Goal: Task Accomplishment & Management: Complete application form

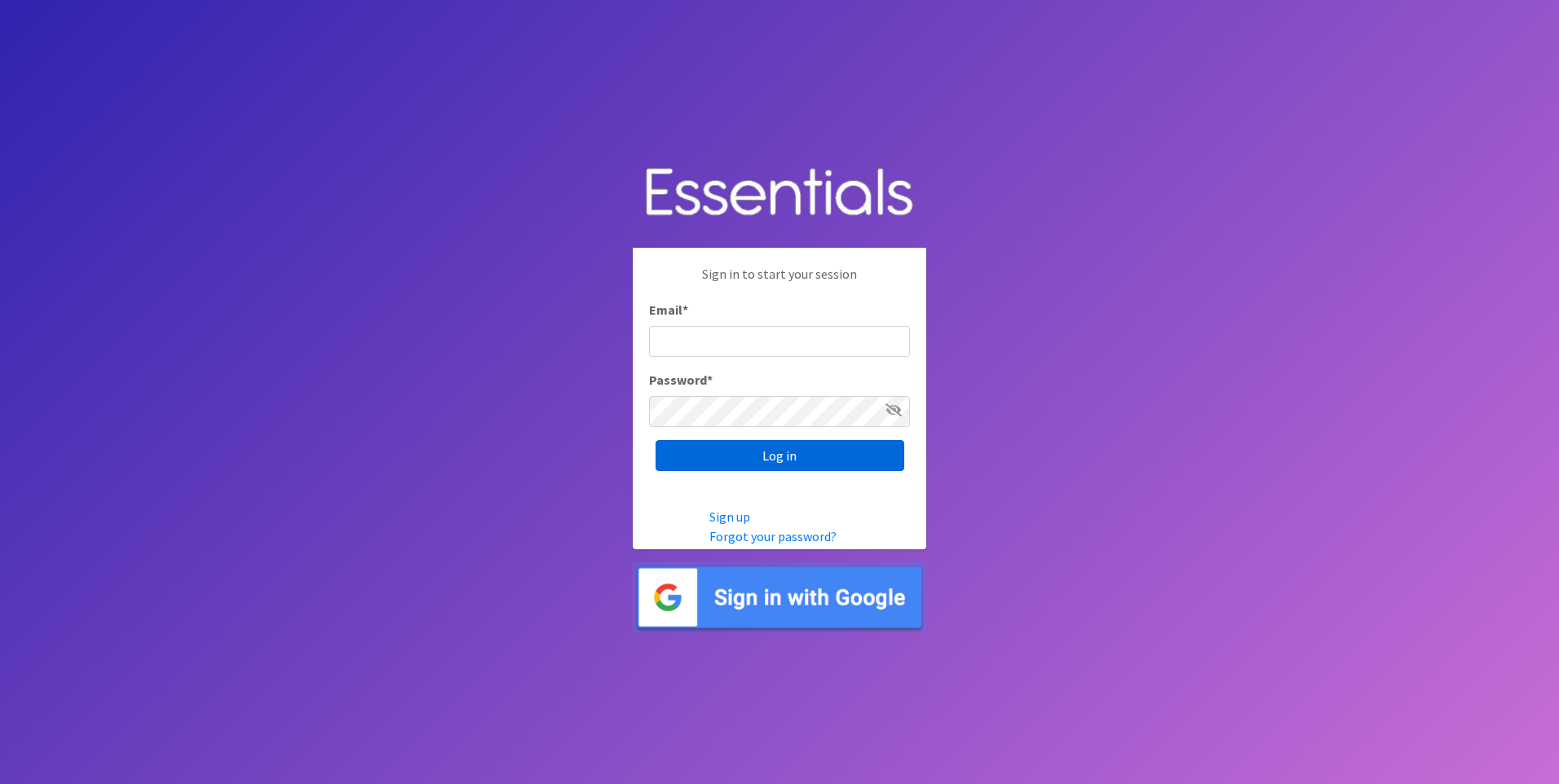
type input "[EMAIL_ADDRESS][DOMAIN_NAME]"
click at [804, 450] on input "Log in" at bounding box center [780, 455] width 249 height 31
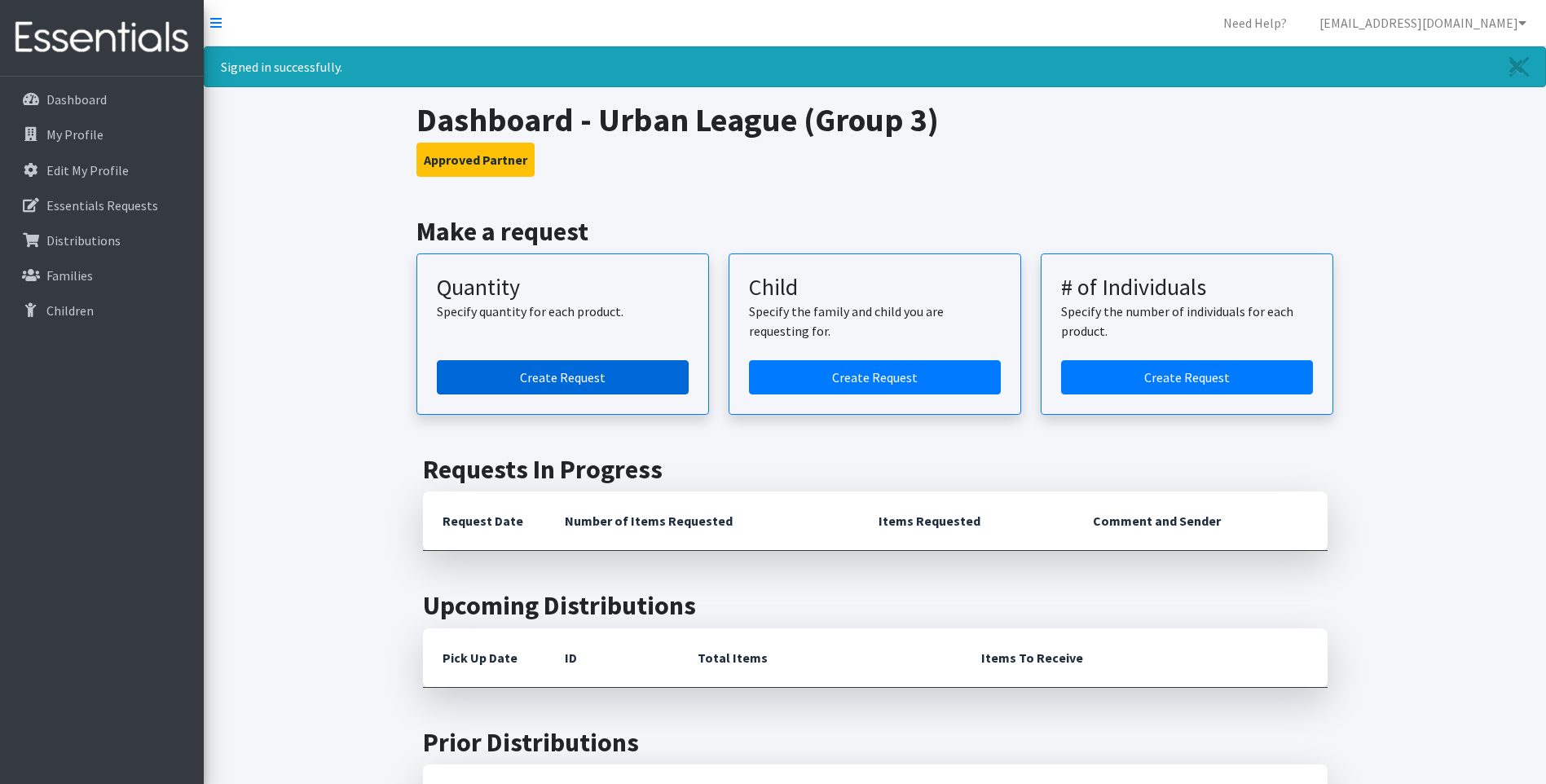
click at [613, 376] on link "Create Request" at bounding box center [562, 377] width 252 height 34
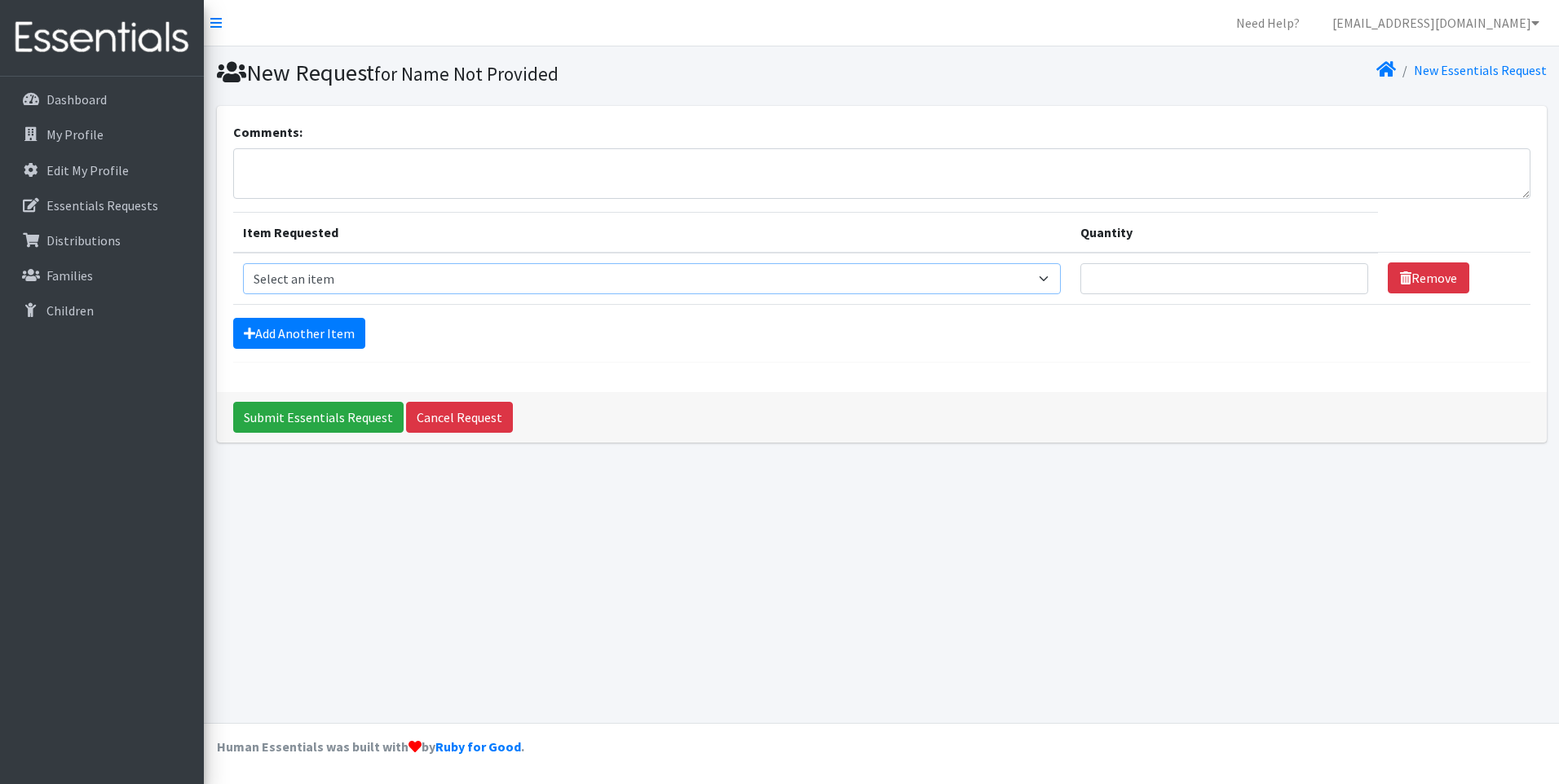
click at [1052, 278] on select "Select an item Size 0/Newborn Size 1 Size 2 Size 3 Size 4 Size 5 Size 6 Size 7 …" at bounding box center [652, 279] width 819 height 31
select select "1095"
click at [243, 263] on select "Select an item Size 0/Newborn Size 1 Size 2 Size 3 Size 4 Size 5 Size 6 Size 7 …" at bounding box center [652, 279] width 819 height 31
click at [1344, 273] on input "1" at bounding box center [1224, 279] width 287 height 31
click at [1343, 273] on input "2" at bounding box center [1224, 279] width 287 height 31
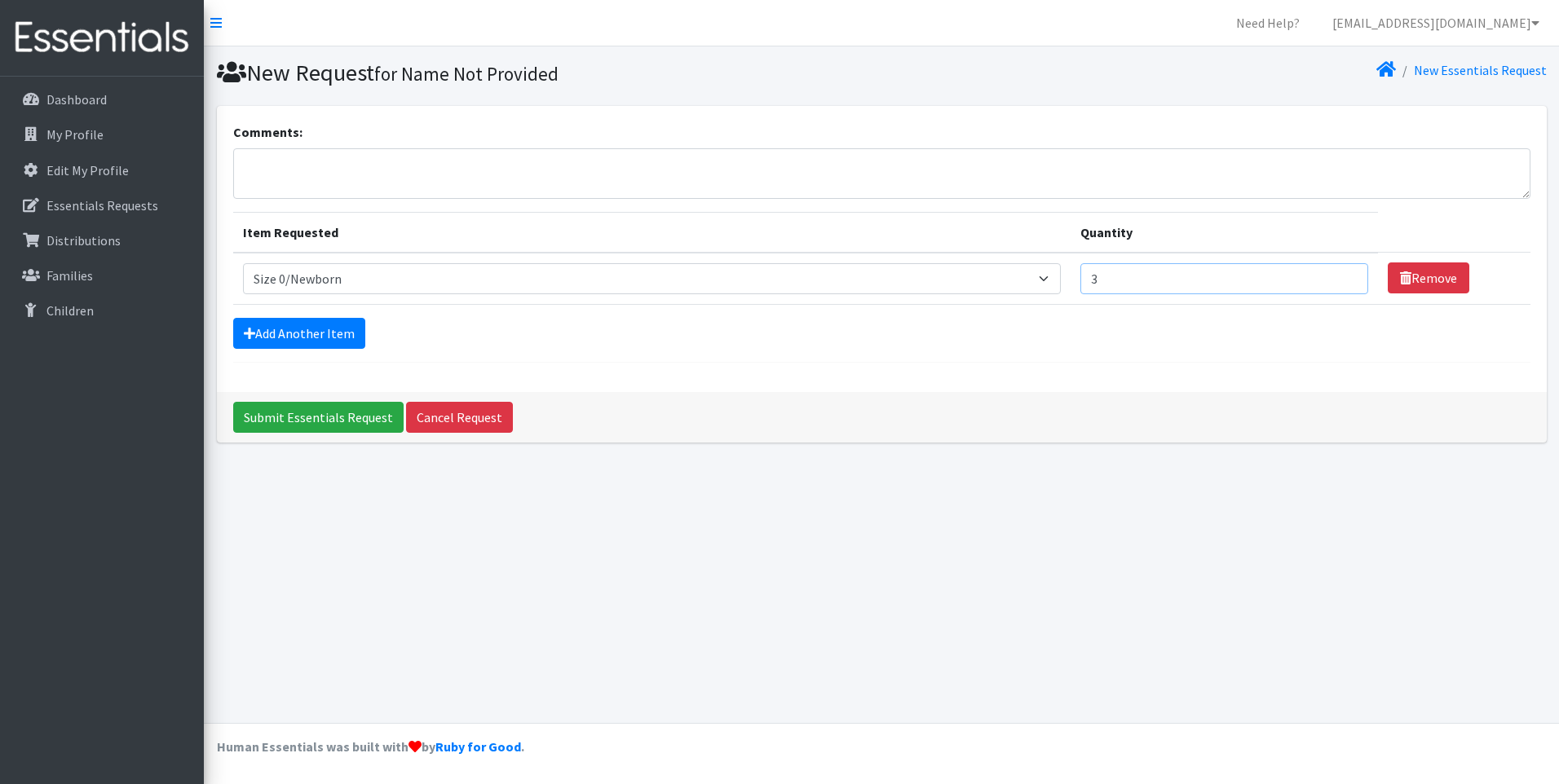
type input "3"
click at [1343, 273] on input "3" at bounding box center [1224, 279] width 287 height 31
type input "150"
click at [325, 335] on link "Add Another Item" at bounding box center [299, 334] width 132 height 31
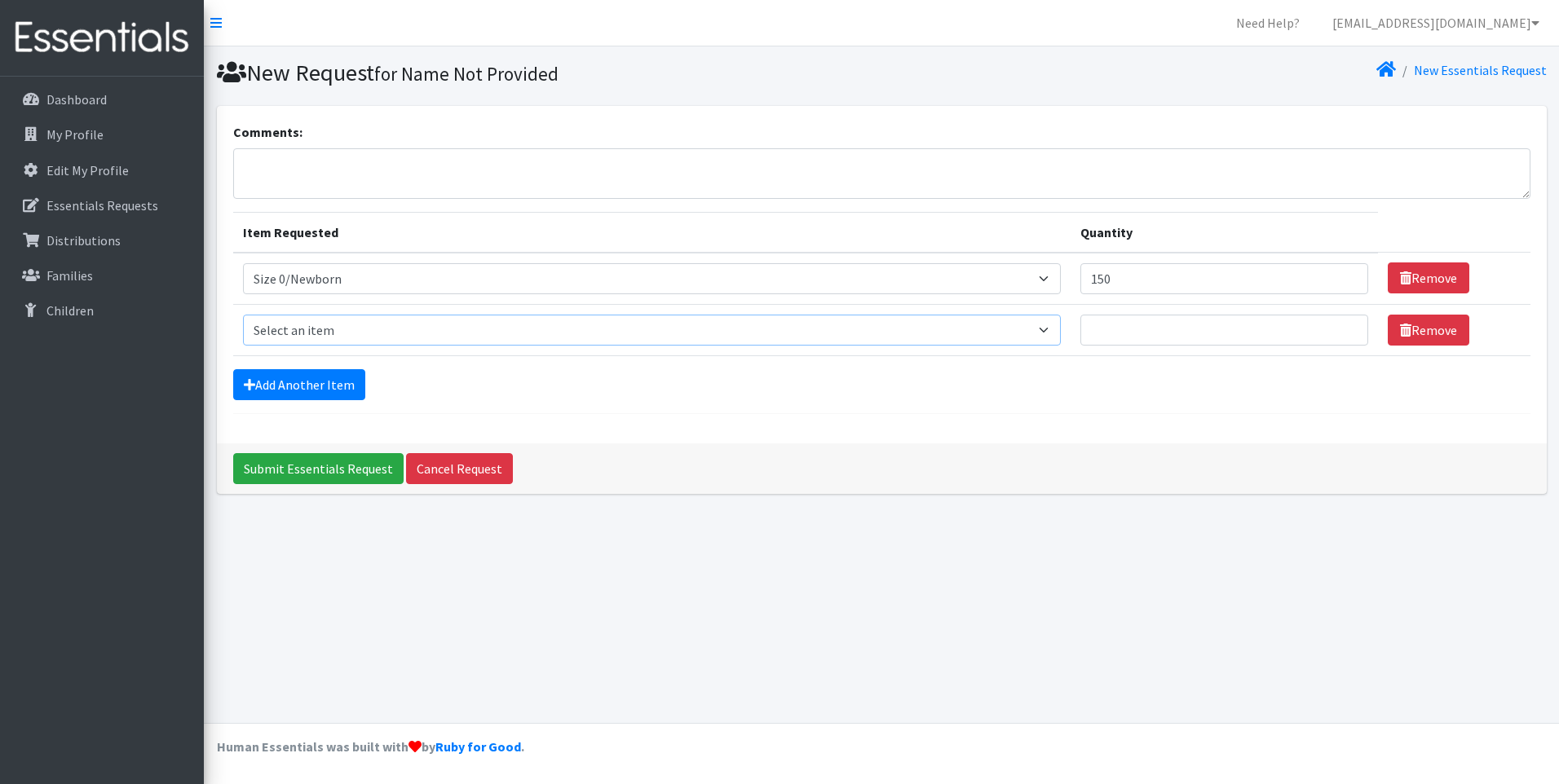
click at [1052, 328] on select "Select an item Size 0/Newborn Size 1 Size 2 Size 3 Size 4 Size 5 Size 6 Size 7 …" at bounding box center [652, 330] width 819 height 31
select select "1090"
click at [243, 314] on select "Select an item Size 0/Newborn Size 1 Size 2 Size 3 Size 4 Size 5 Size 6 Size 7 …" at bounding box center [652, 330] width 819 height 31
click at [1173, 324] on input "Quantity" at bounding box center [1224, 330] width 287 height 31
type input "200"
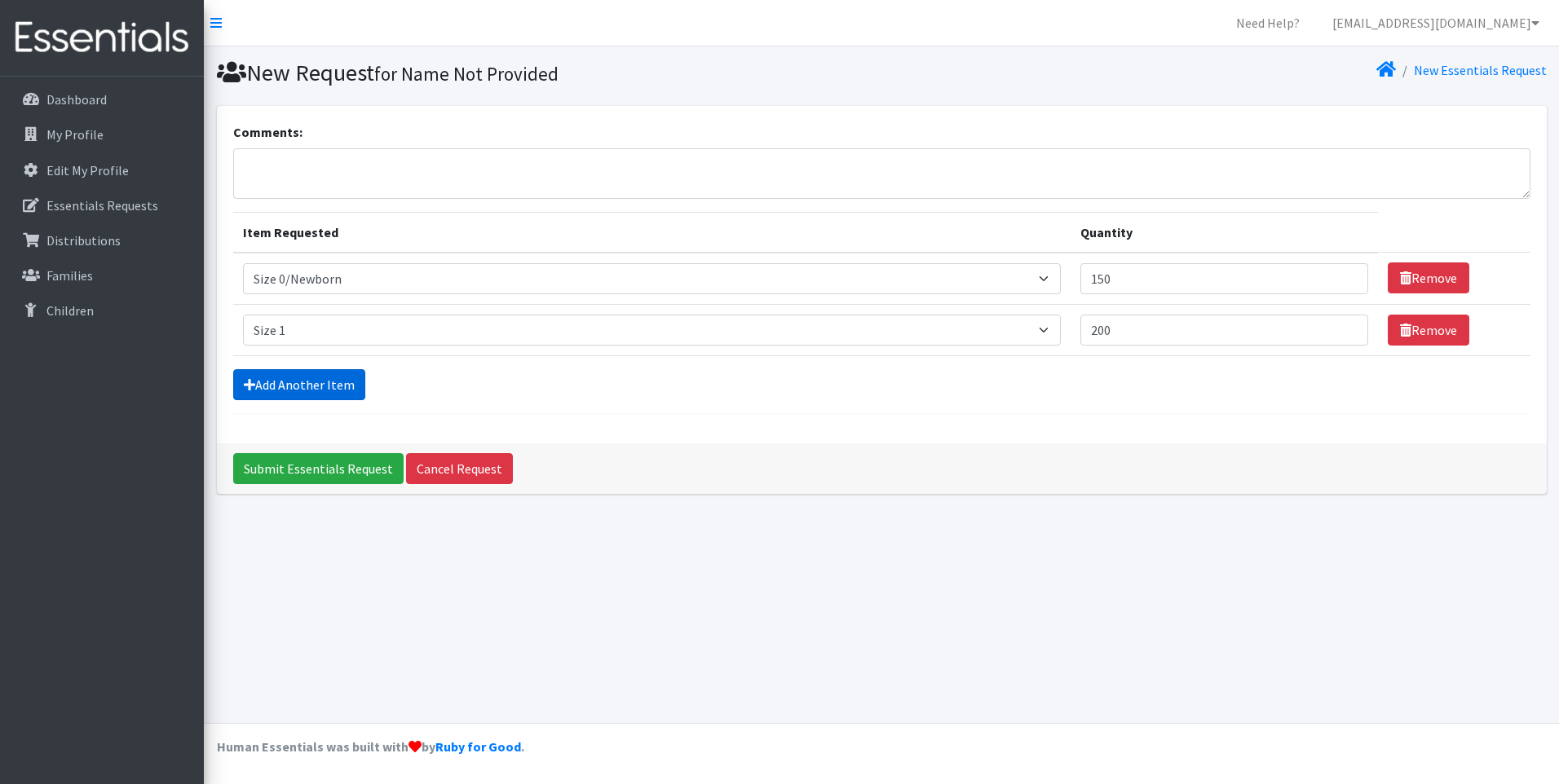
click at [341, 380] on link "Add Another Item" at bounding box center [299, 385] width 132 height 31
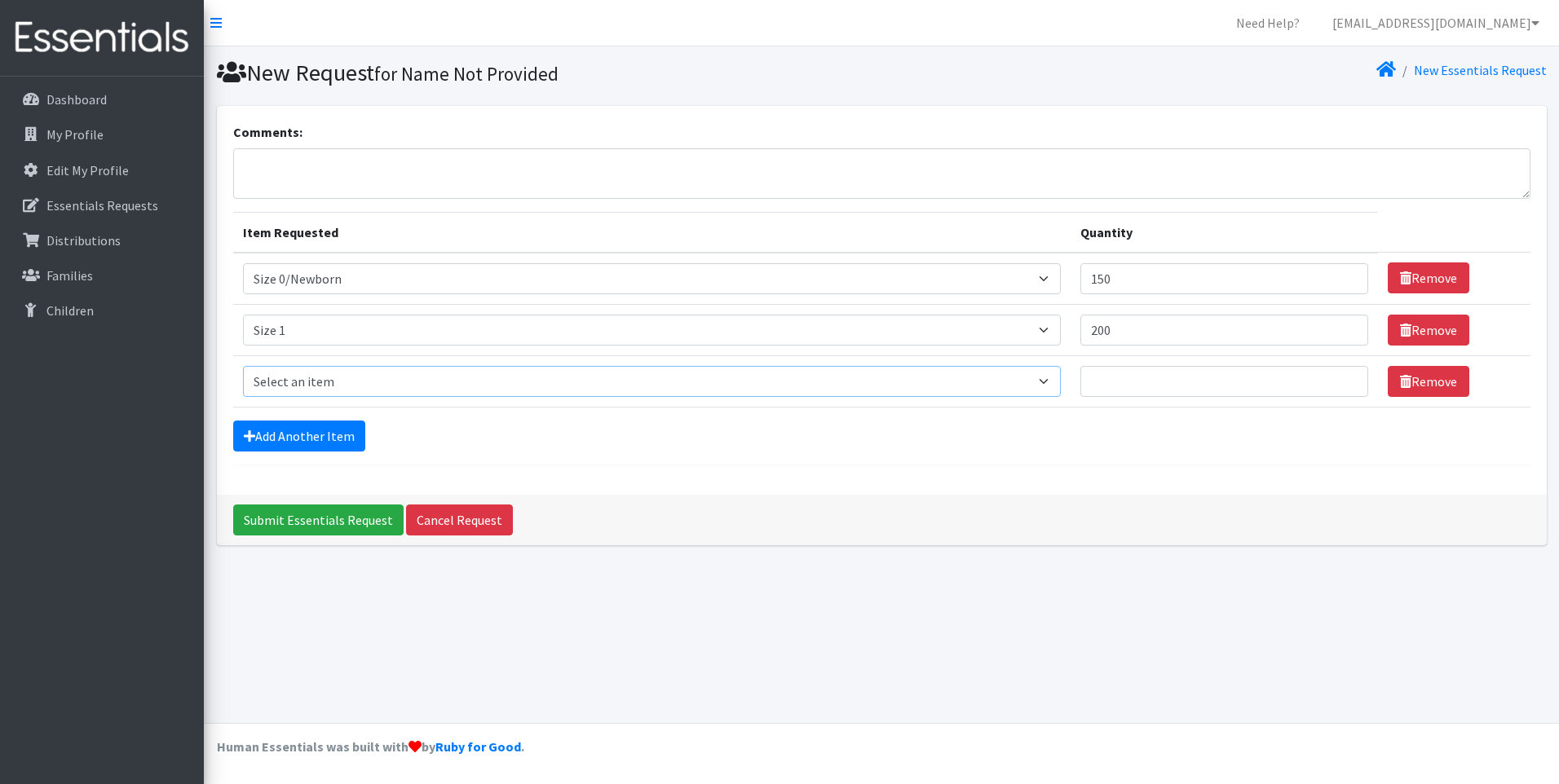
click at [1052, 381] on select "Select an item Size 0/Newborn Size 1 Size 2 Size 3 Size 4 Size 5 Size 6 Size 7 …" at bounding box center [652, 381] width 819 height 31
select select "1094"
click at [243, 365] on select "Select an item Size 0/Newborn Size 1 Size 2 Size 3 Size 4 Size 5 Size 6 Size 7 …" at bounding box center [652, 381] width 819 height 31
click at [1117, 382] on input "Quantity" at bounding box center [1224, 381] width 287 height 31
type input "200"
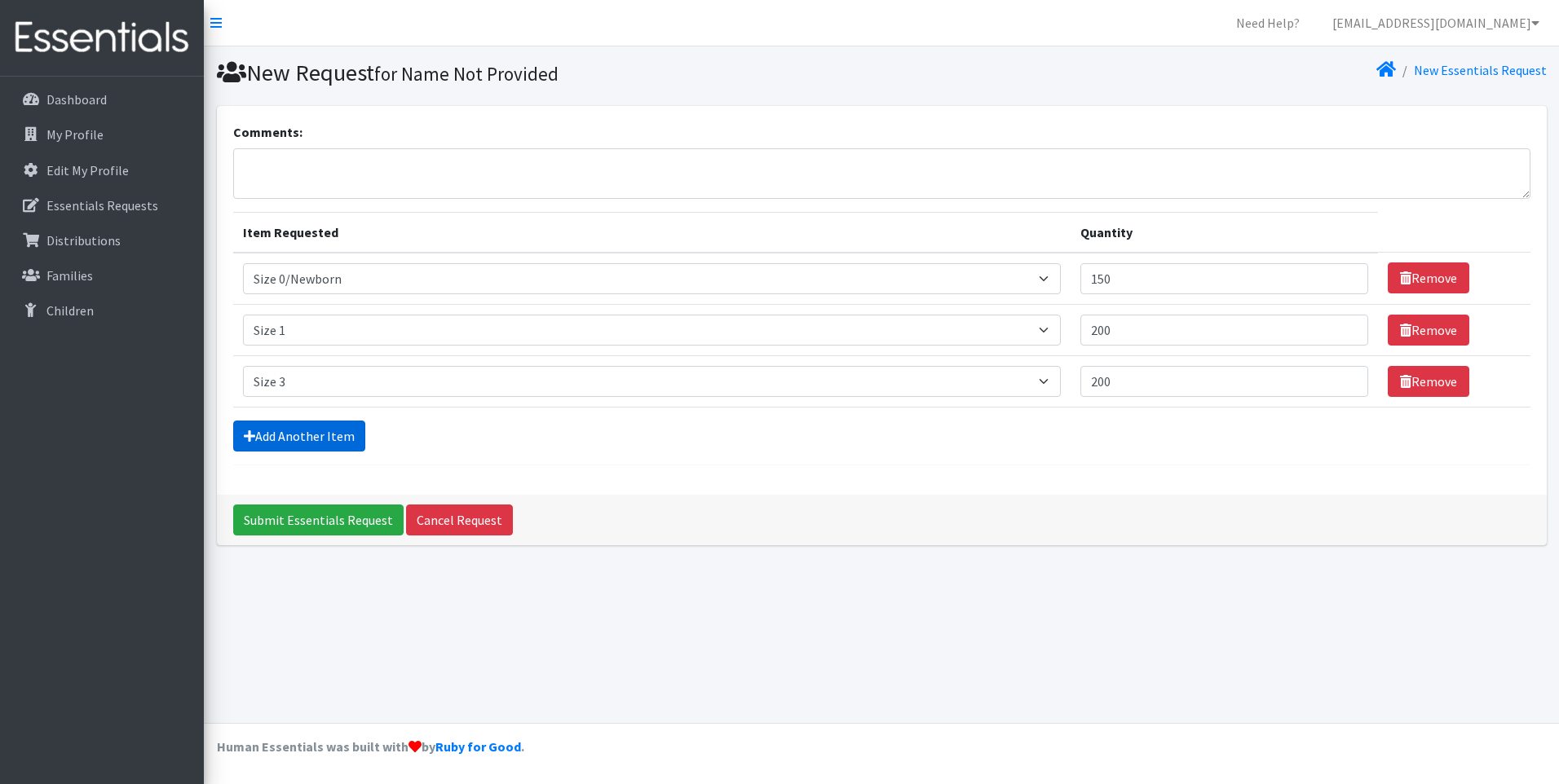
click at [292, 426] on link "Add Another Item" at bounding box center [299, 436] width 132 height 31
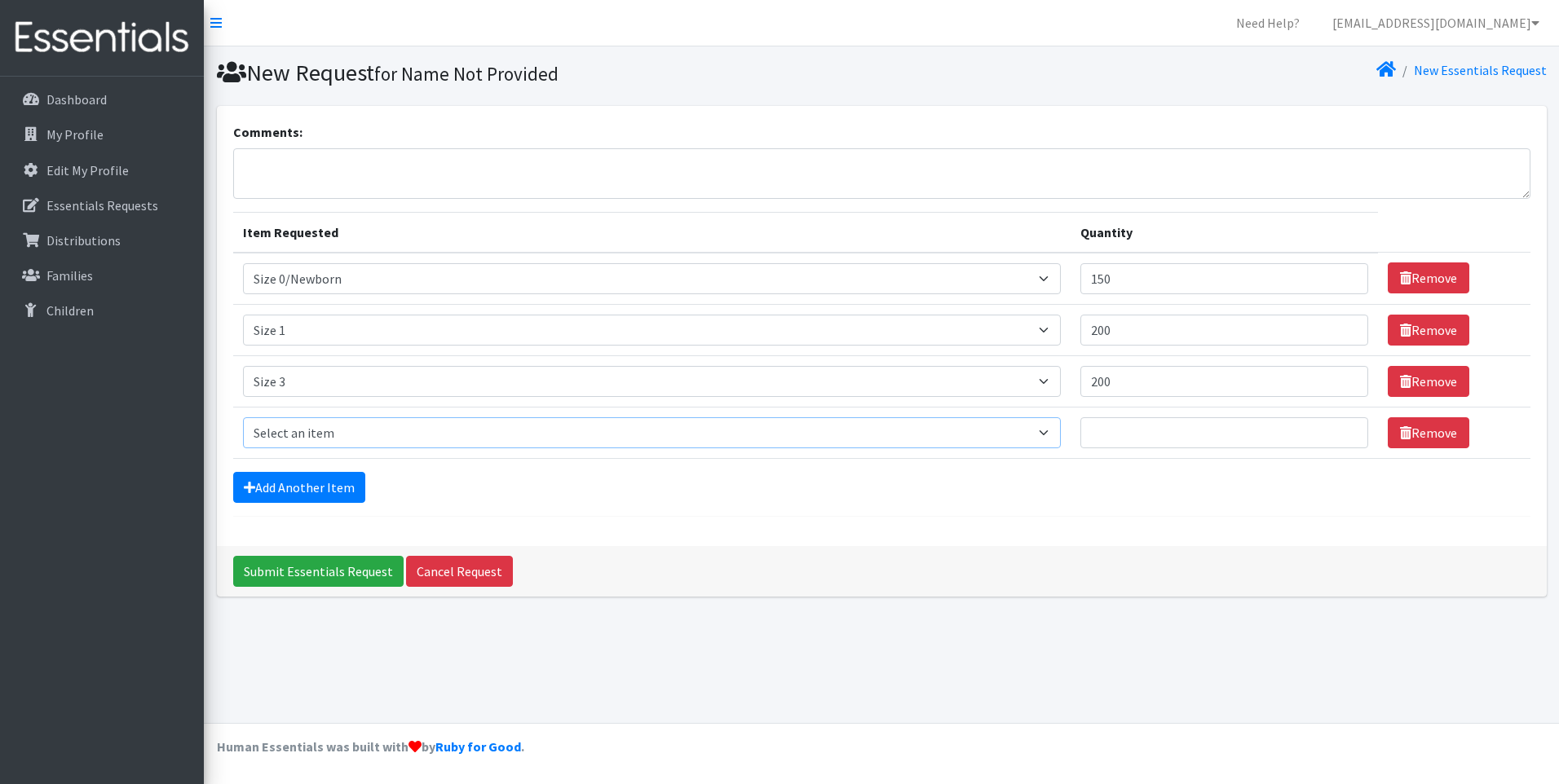
click at [1054, 431] on select "Select an item Size 0/Newborn Size 1 Size 2 Size 3 Size 4 Size 5 Size 6 Size 7 …" at bounding box center [652, 433] width 819 height 31
select select "1097"
click at [243, 418] on select "Select an item Size 0/Newborn Size 1 Size 2 Size 3 Size 4 Size 5 Size 6 Size 7 …" at bounding box center [652, 433] width 819 height 31
click at [1121, 424] on input "Quantity" at bounding box center [1224, 433] width 287 height 31
type input "200"
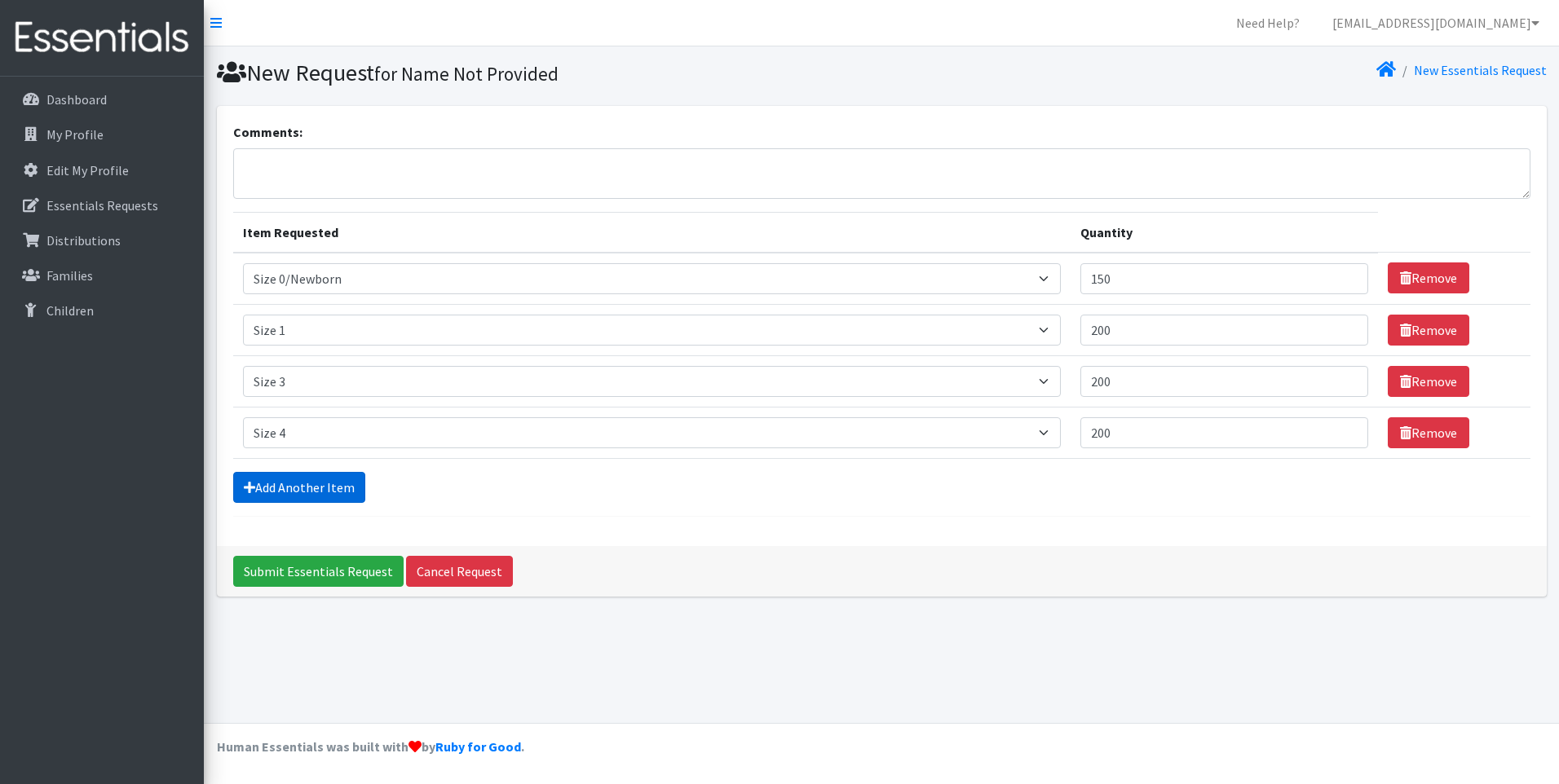
click at [330, 482] on link "Add Another Item" at bounding box center [299, 487] width 132 height 31
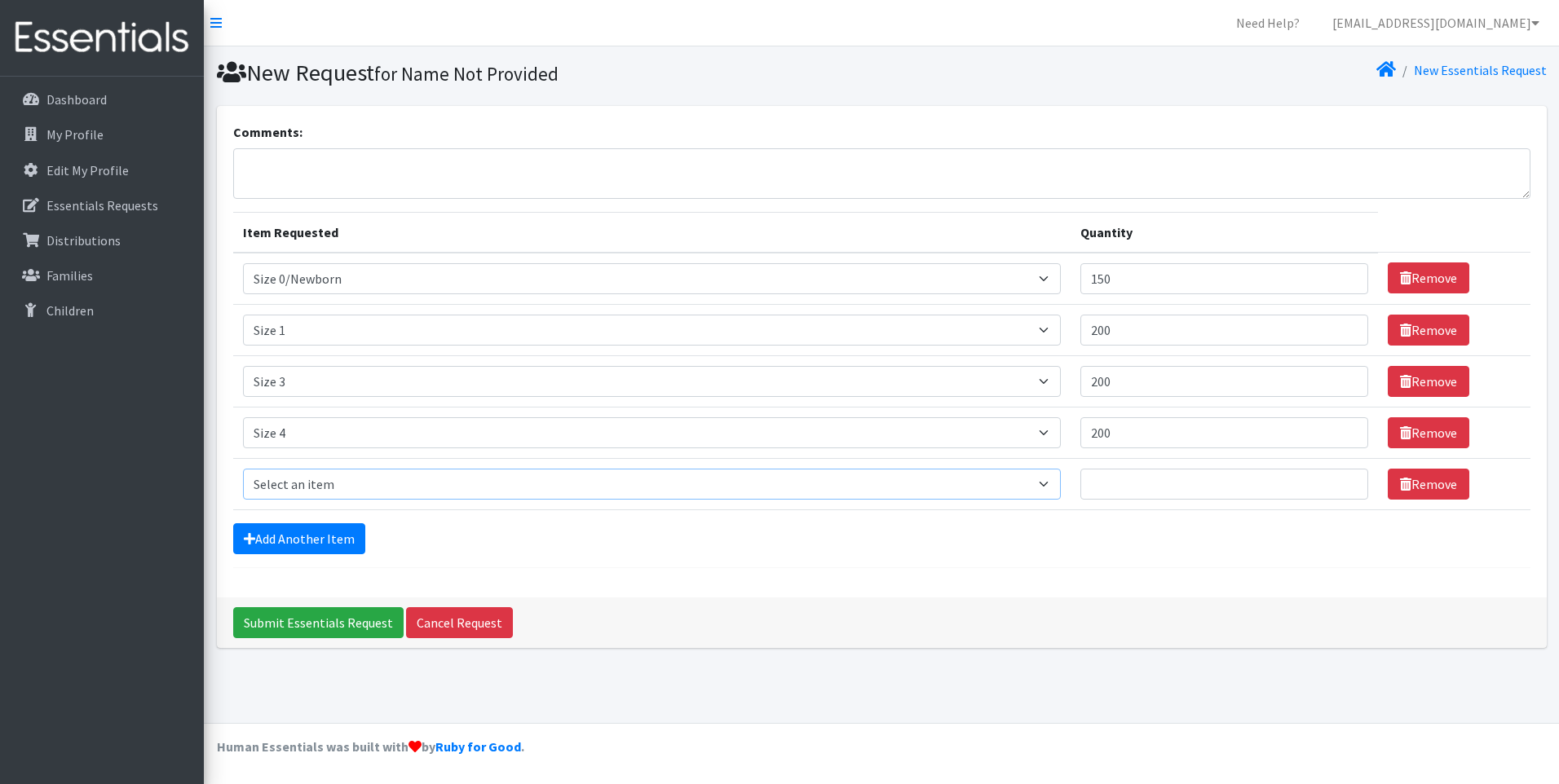
click at [1051, 483] on select "Select an item Size 0/Newborn Size 1 Size 2 Size 3 Size 4 Size 5 Size 6 Size 7 …" at bounding box center [652, 484] width 819 height 31
select select "1098"
click at [243, 469] on select "Select an item Size 0/Newborn Size 1 Size 2 Size 3 Size 4 Size 5 Size 6 Size 7 …" at bounding box center [652, 484] width 819 height 31
click at [1121, 475] on input "Quantity" at bounding box center [1224, 484] width 287 height 31
type input "200"
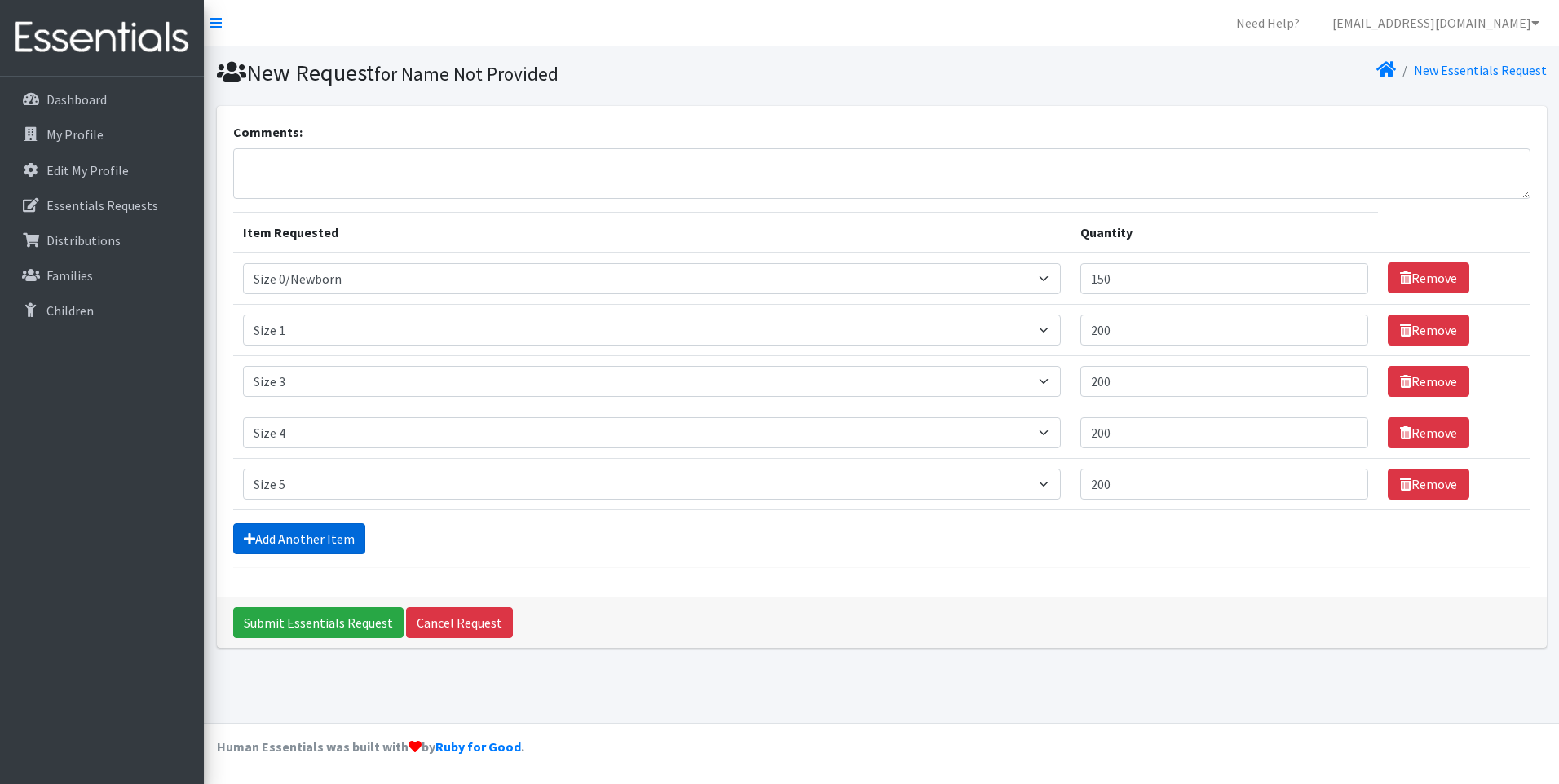
click at [289, 532] on link "Add Another Item" at bounding box center [299, 539] width 132 height 31
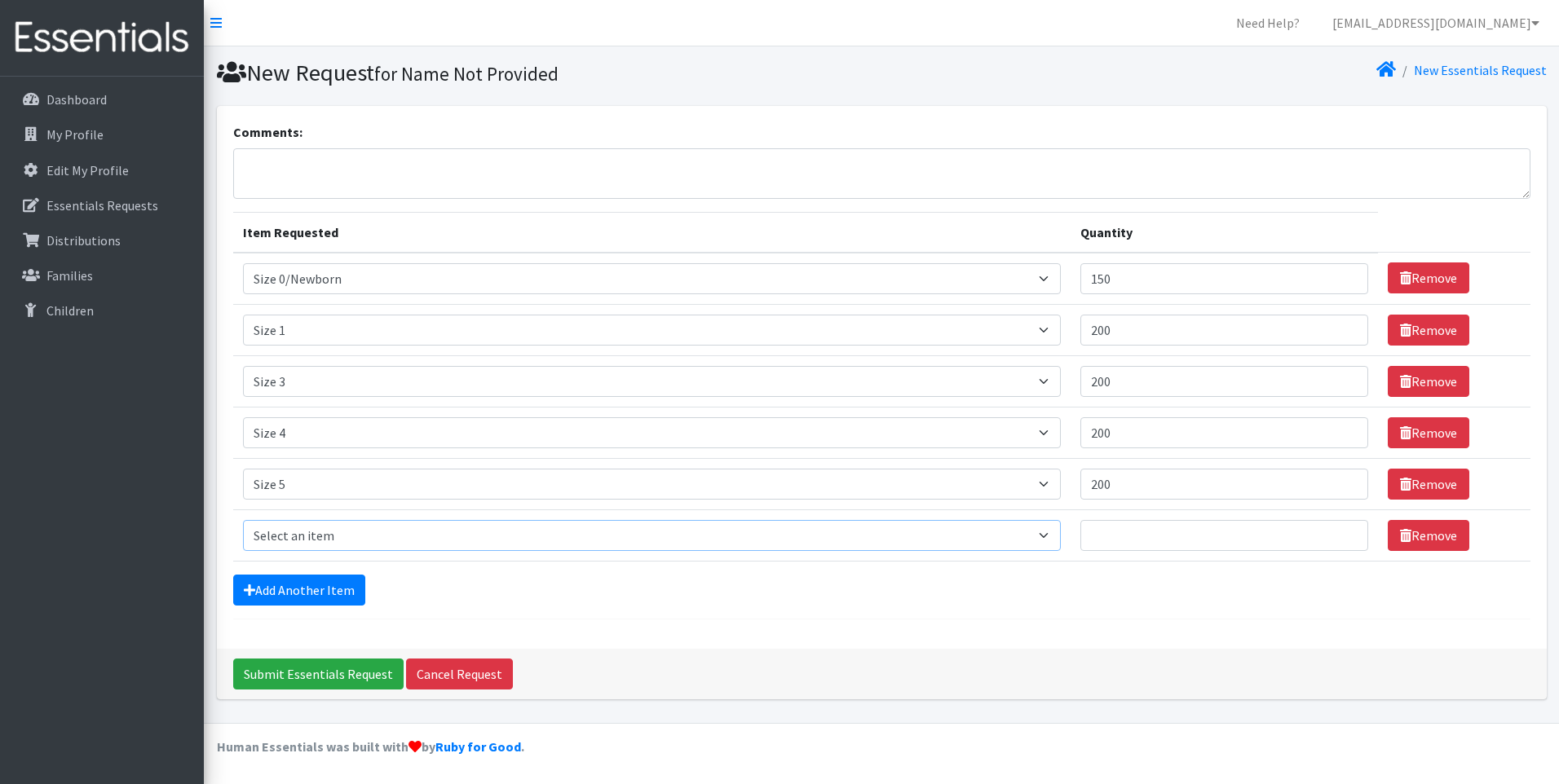
click at [1053, 531] on select "Select an item Size 0/Newborn Size 1 Size 2 Size 3 Size 4 Size 5 Size 6 Size 7 …" at bounding box center [652, 535] width 819 height 31
select select "1100"
click at [243, 520] on select "Select an item Size 0/Newborn Size 1 Size 2 Size 3 Size 4 Size 5 Size 6 Size 7 …" at bounding box center [652, 535] width 819 height 31
click at [1134, 538] on input "Quantity" at bounding box center [1224, 535] width 287 height 31
type input "200"
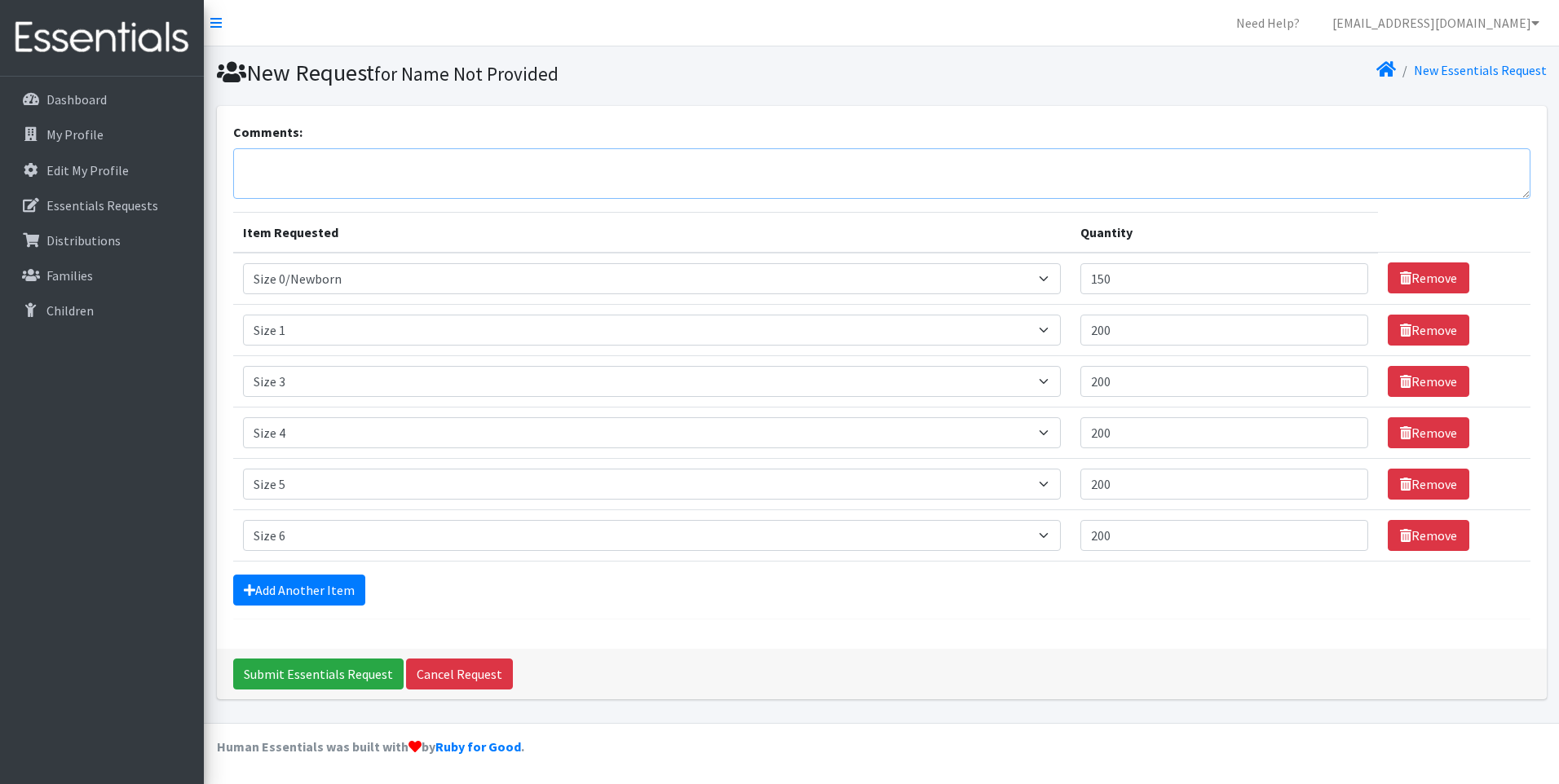
click at [424, 163] on textarea "Comments:" at bounding box center [882, 174] width 1298 height 50
type textarea "Urban League - St. Louis"
click at [329, 669] on input "Submit Essentials Request" at bounding box center [318, 674] width 171 height 31
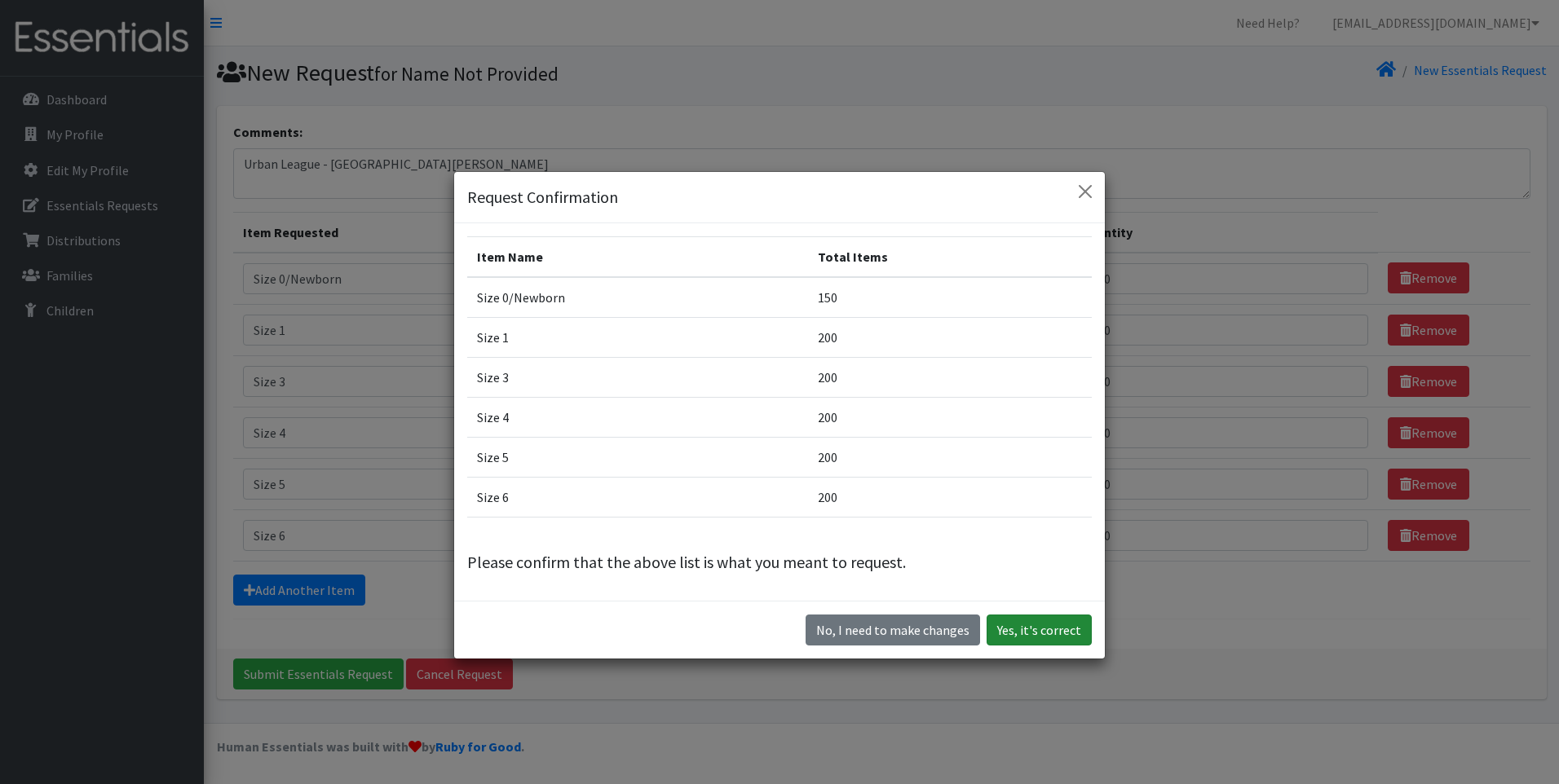
click at [1034, 628] on button "Yes, it's correct" at bounding box center [1039, 630] width 105 height 31
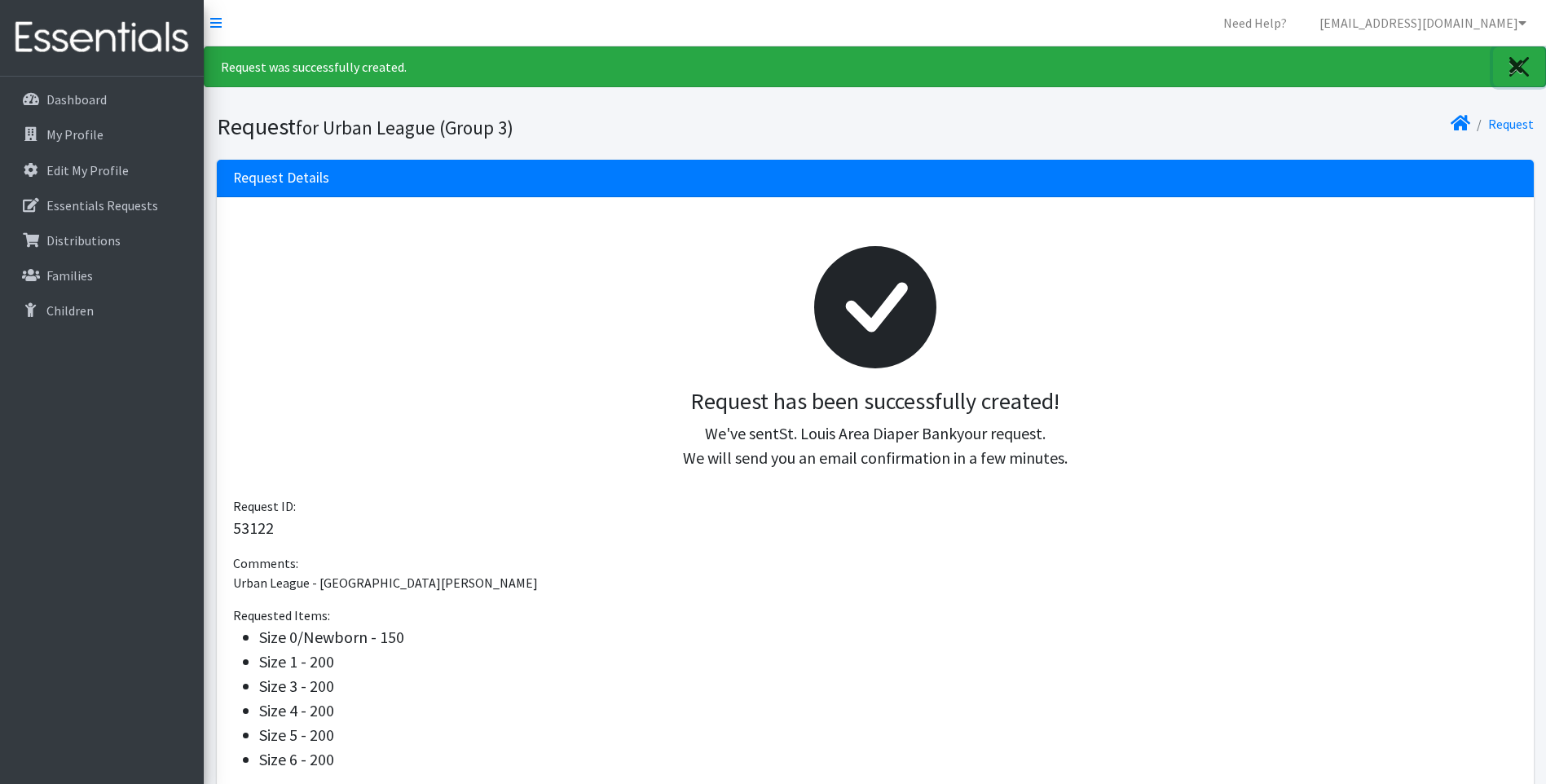
click at [1523, 63] on icon "Close" at bounding box center [1516, 67] width 14 height 19
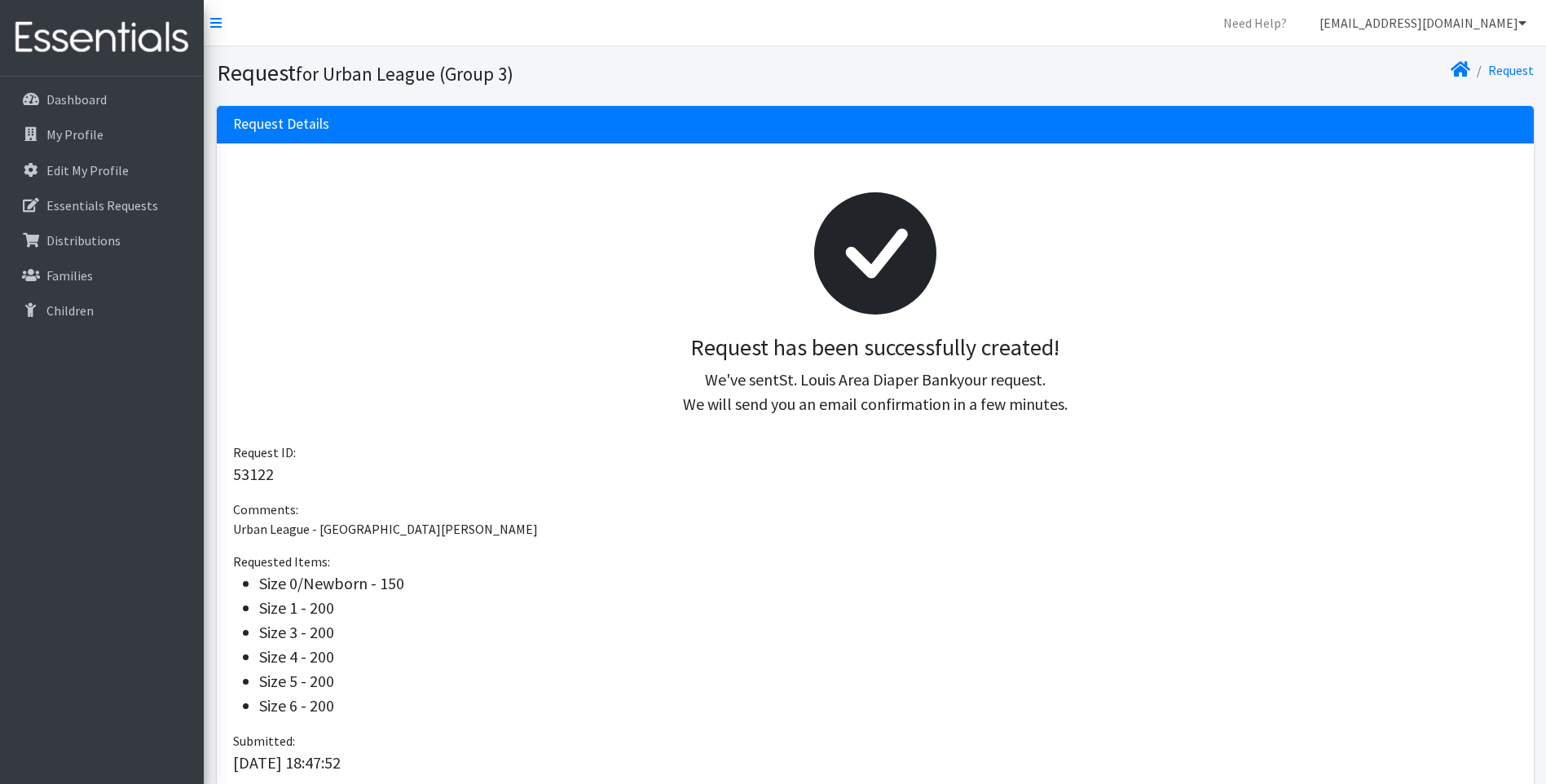
click at [1521, 18] on icon at bounding box center [1523, 23] width 8 height 14
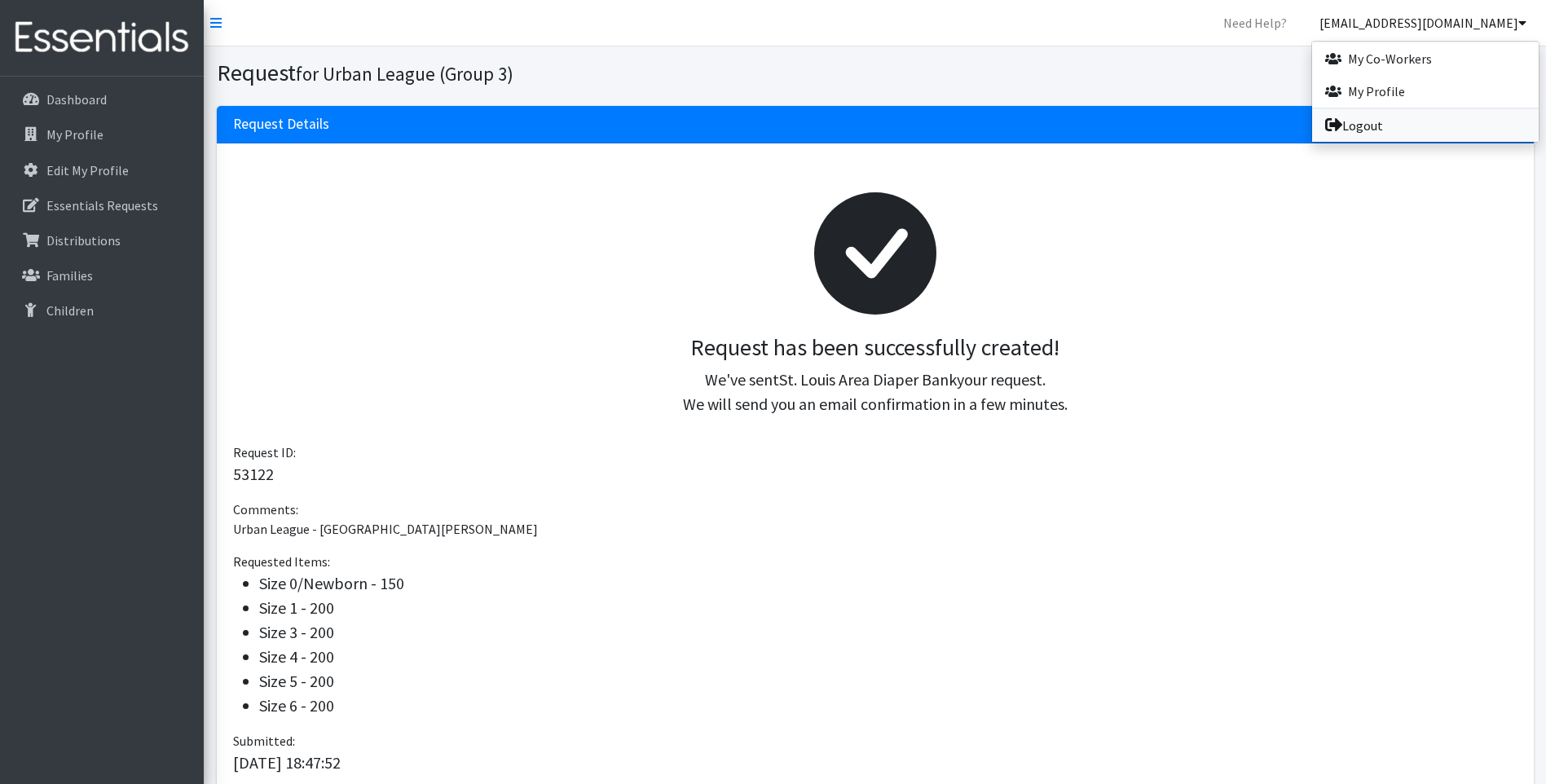
click at [1361, 126] on link "Logout" at bounding box center [1425, 125] width 227 height 33
